Goal: Task Accomplishment & Management: Use online tool/utility

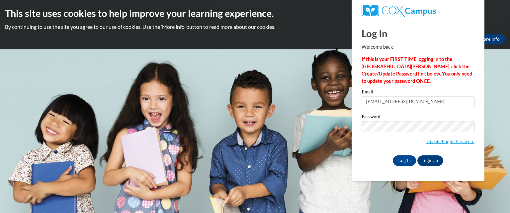
type input "abby.samuelson412@gmail.com"
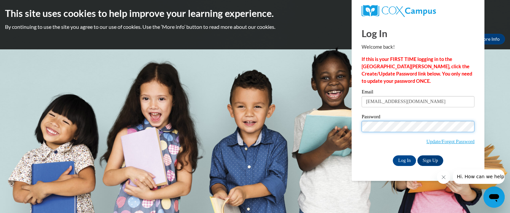
click at [393, 156] on input "Log In" at bounding box center [404, 161] width 23 height 11
click at [408, 162] on input "Log In" at bounding box center [404, 161] width 23 height 11
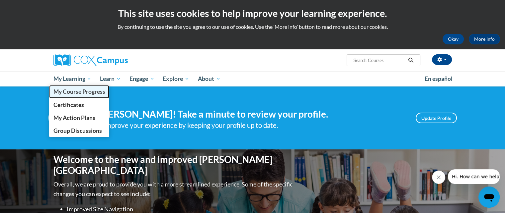
click at [81, 95] on span "My Course Progress" at bounding box center [79, 91] width 52 height 7
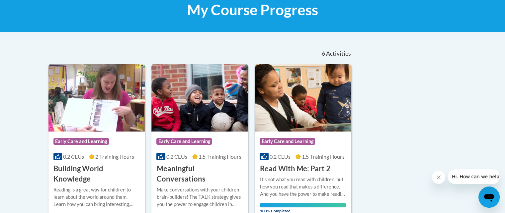
scroll to position [140, 0]
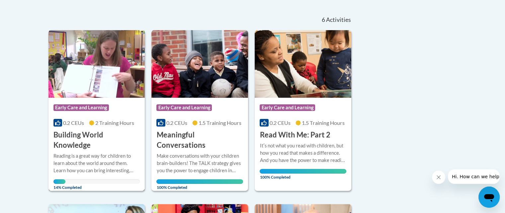
click at [79, 141] on h3 "Building World Knowledge" at bounding box center [96, 140] width 87 height 21
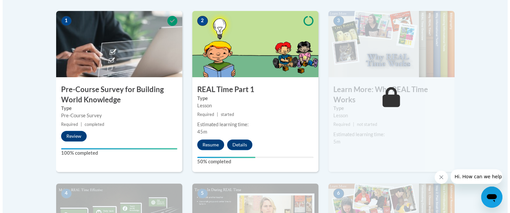
scroll to position [213, 0]
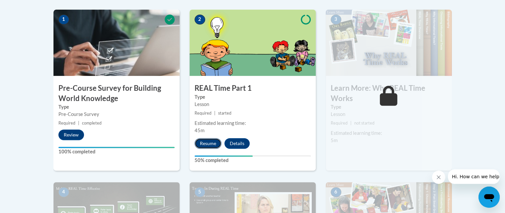
click at [203, 145] on button "Resume" at bounding box center [208, 143] width 27 height 11
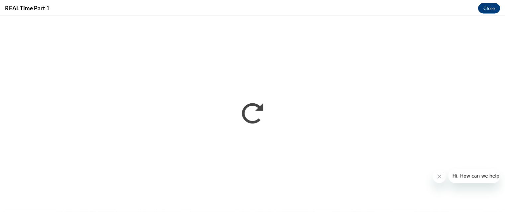
scroll to position [0, 0]
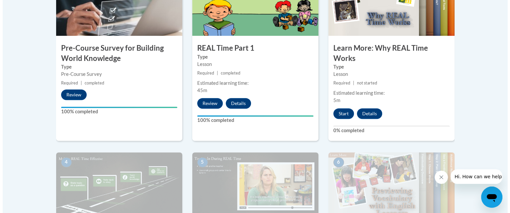
scroll to position [254, 0]
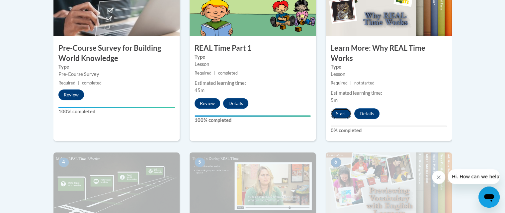
click at [340, 117] on button "Start" at bounding box center [341, 114] width 21 height 11
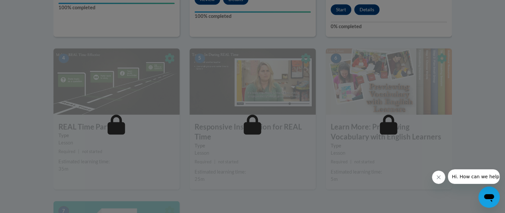
scroll to position [380, 0]
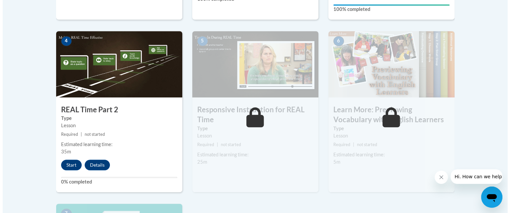
scroll to position [376, 0]
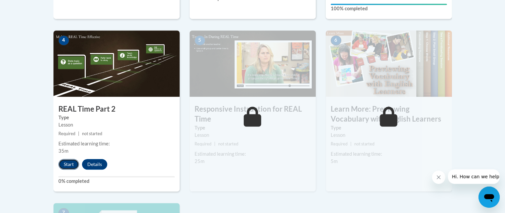
click at [66, 168] on button "Start" at bounding box center [68, 164] width 21 height 11
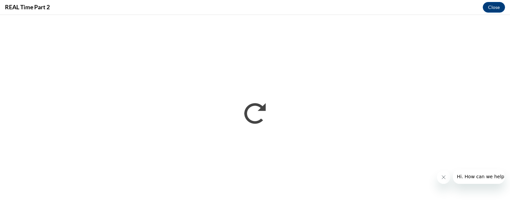
scroll to position [0, 0]
